Goal: Find specific page/section: Find specific page/section

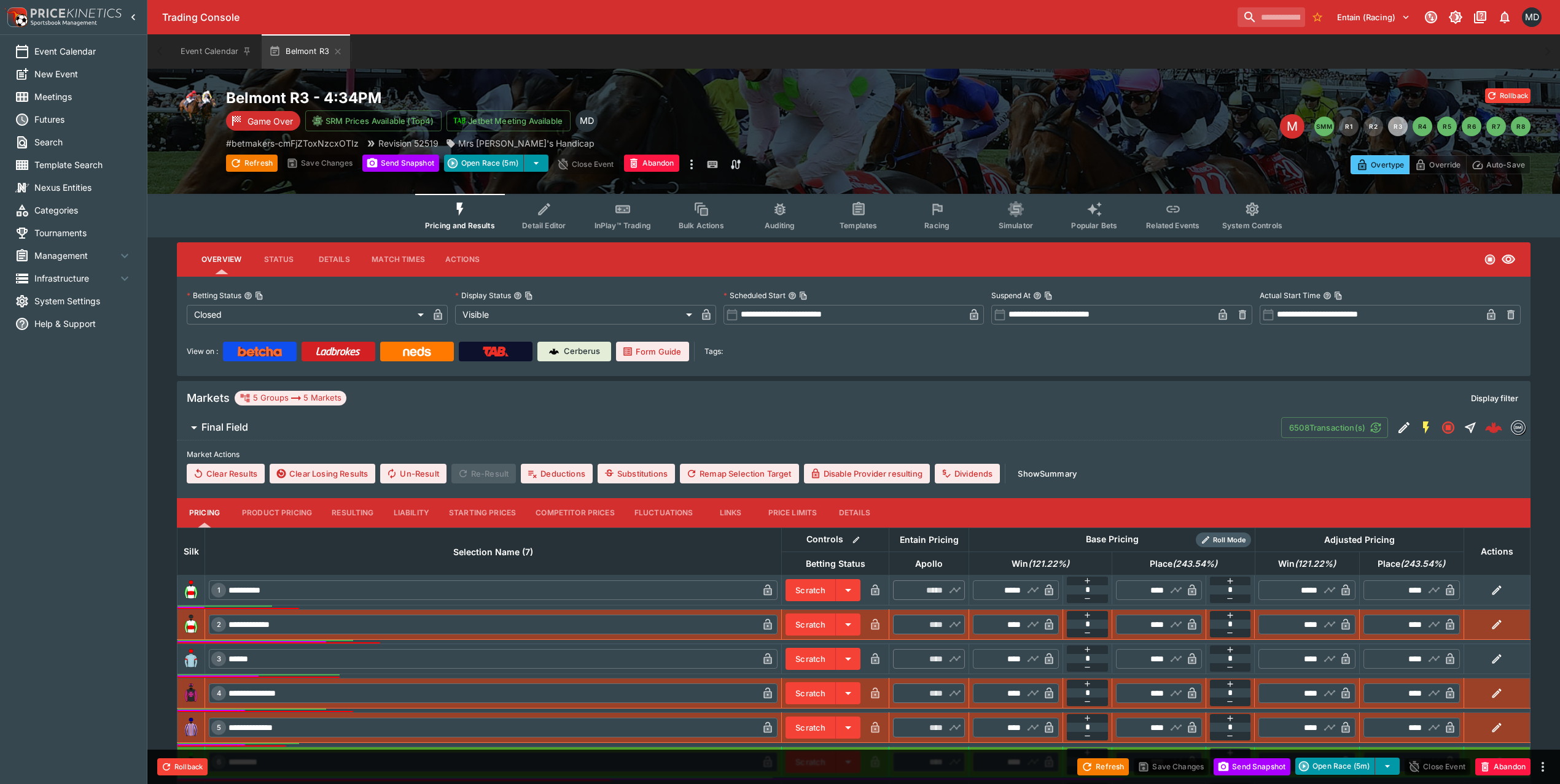
click at [230, 425] on h6 "Final Field" at bounding box center [225, 427] width 46 height 13
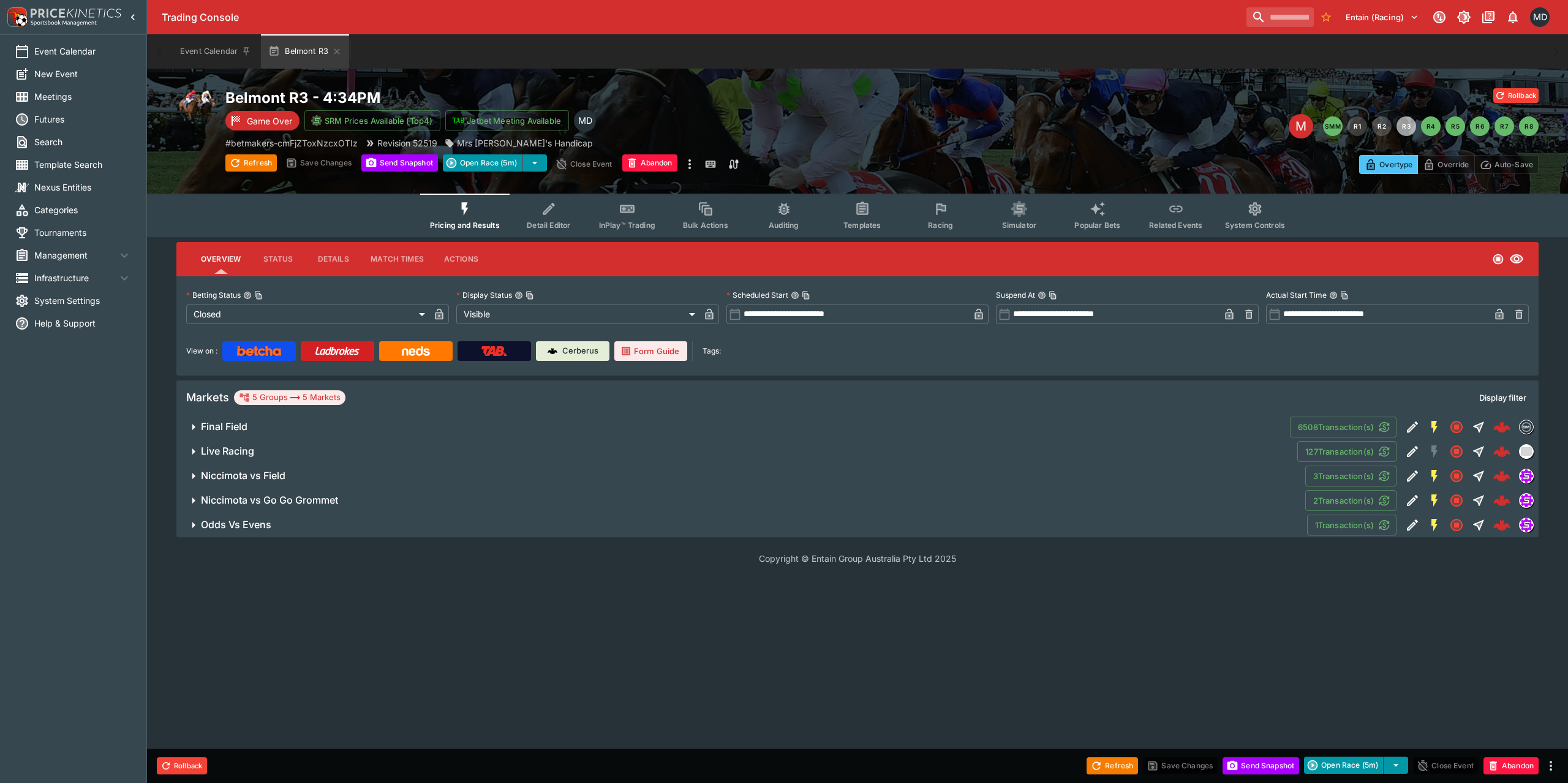
click at [185, 425] on button "Final Field" at bounding box center [733, 427] width 1114 height 25
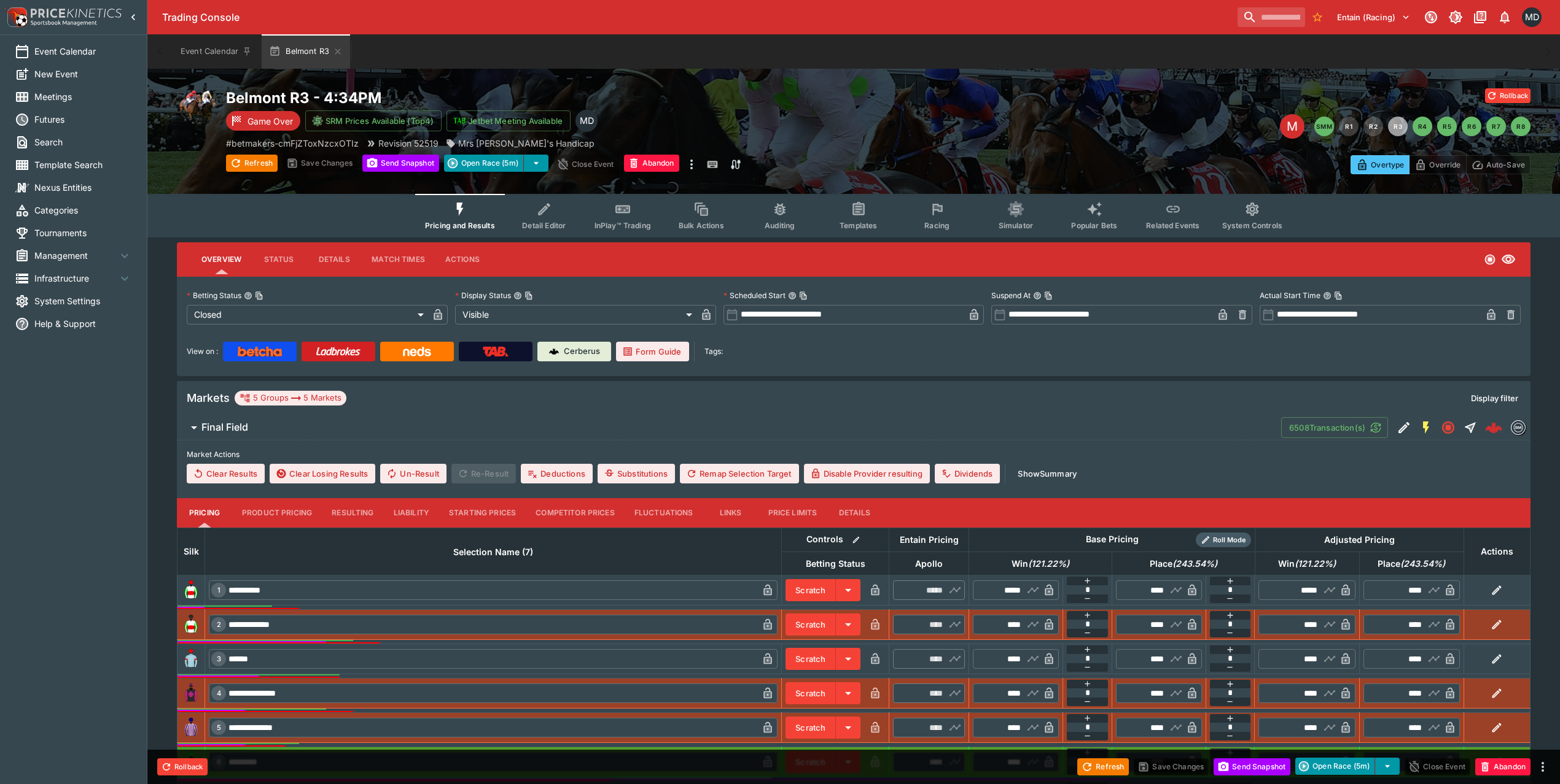
click at [524, 209] on button "Detail Editor" at bounding box center [544, 216] width 79 height 43
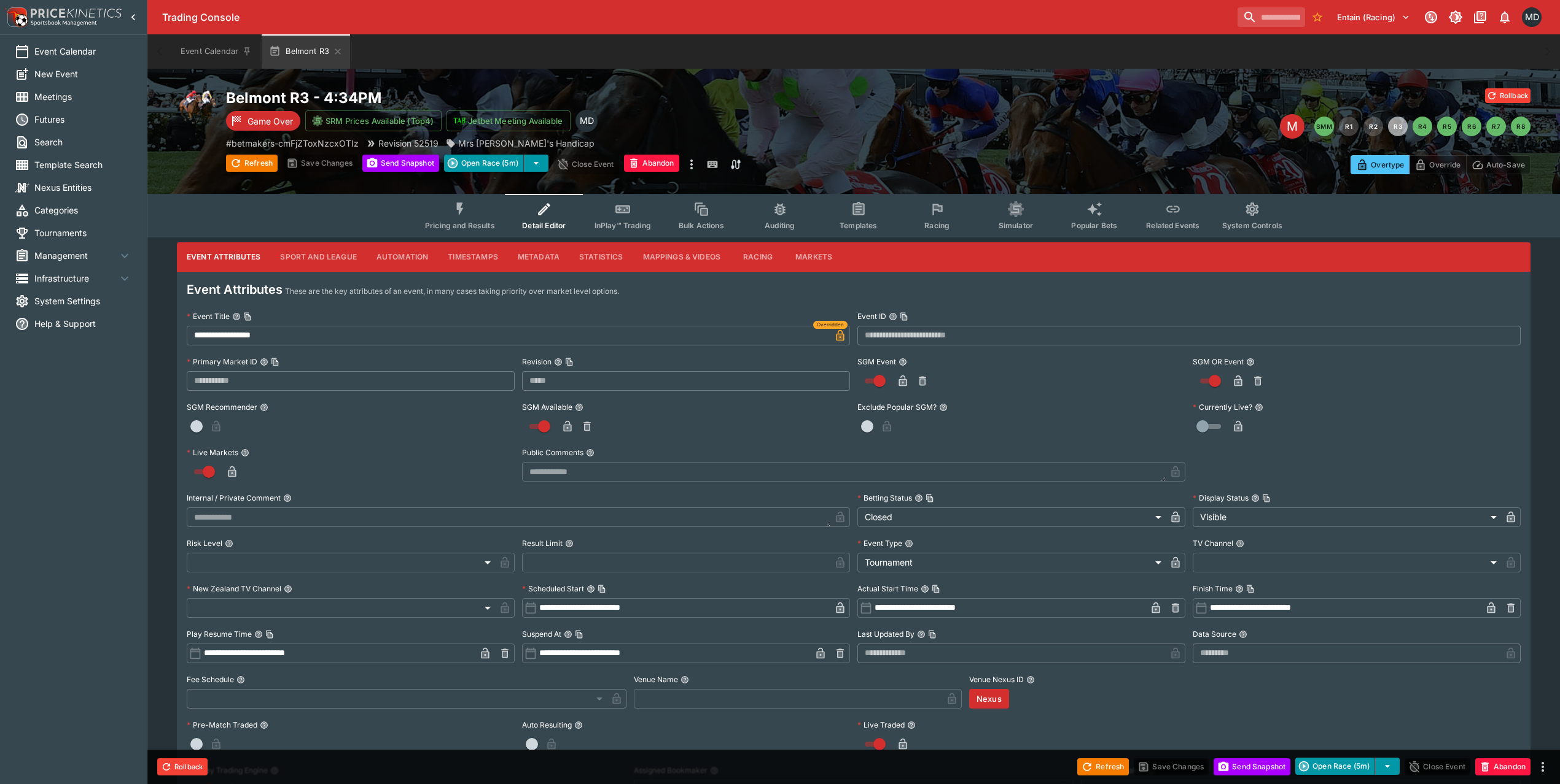
click at [474, 221] on span "Pricing and Results" at bounding box center [460, 226] width 70 height 9
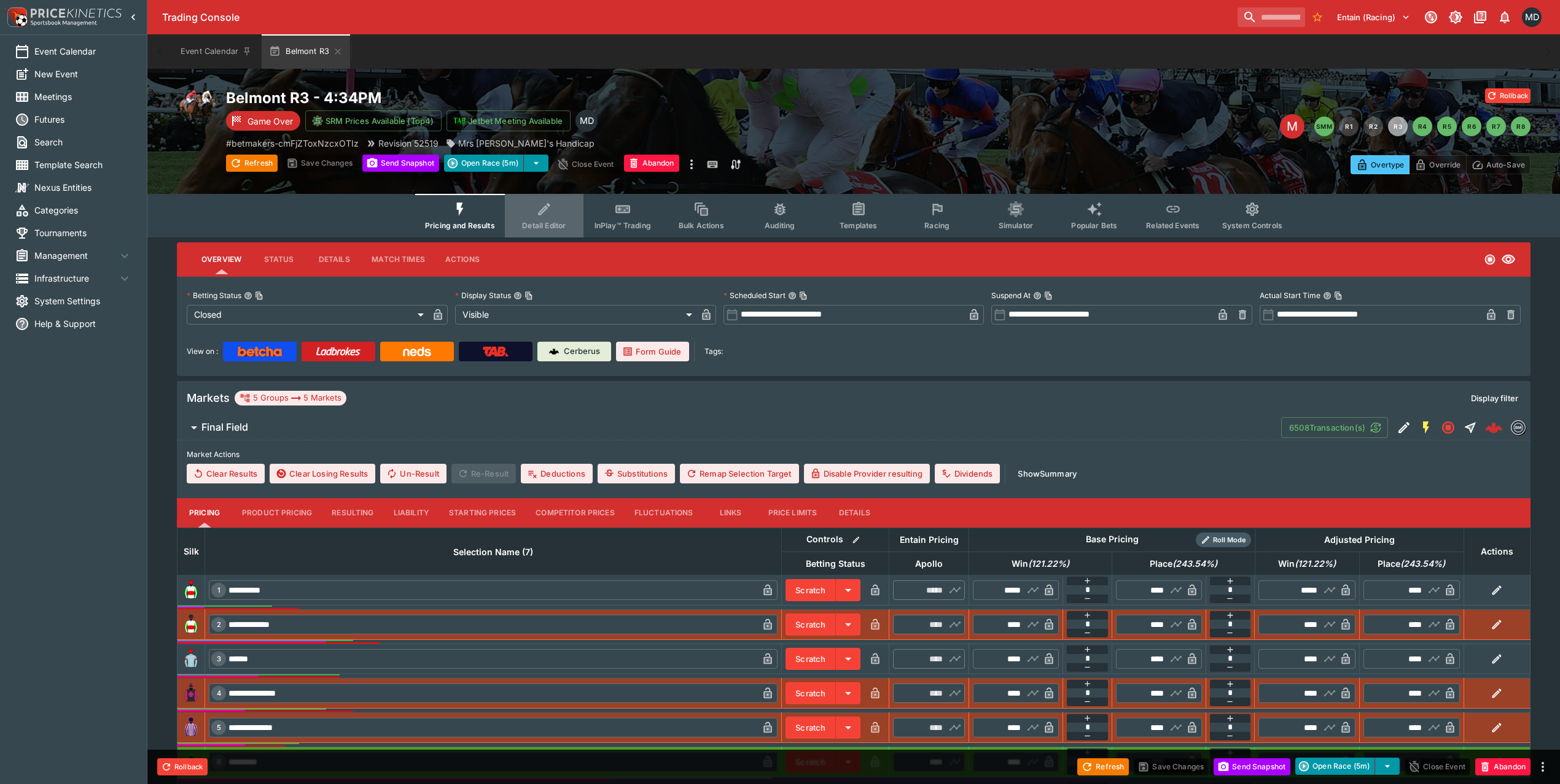
click at [538, 210] on button "Detail Editor" at bounding box center [544, 216] width 79 height 43
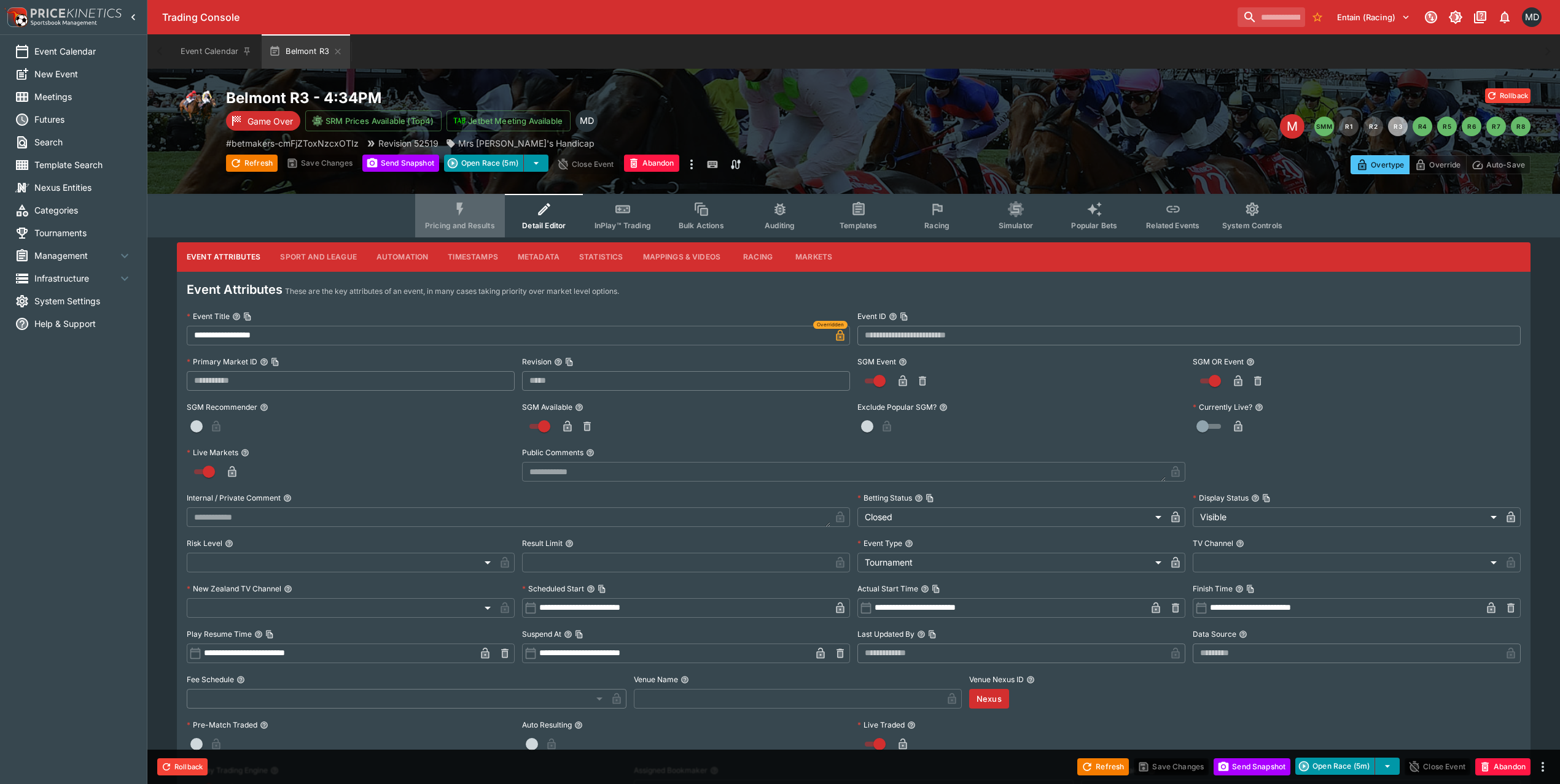
click at [468, 211] on icon "Event type filters" at bounding box center [460, 209] width 16 height 16
